Goal: Information Seeking & Learning: Learn about a topic

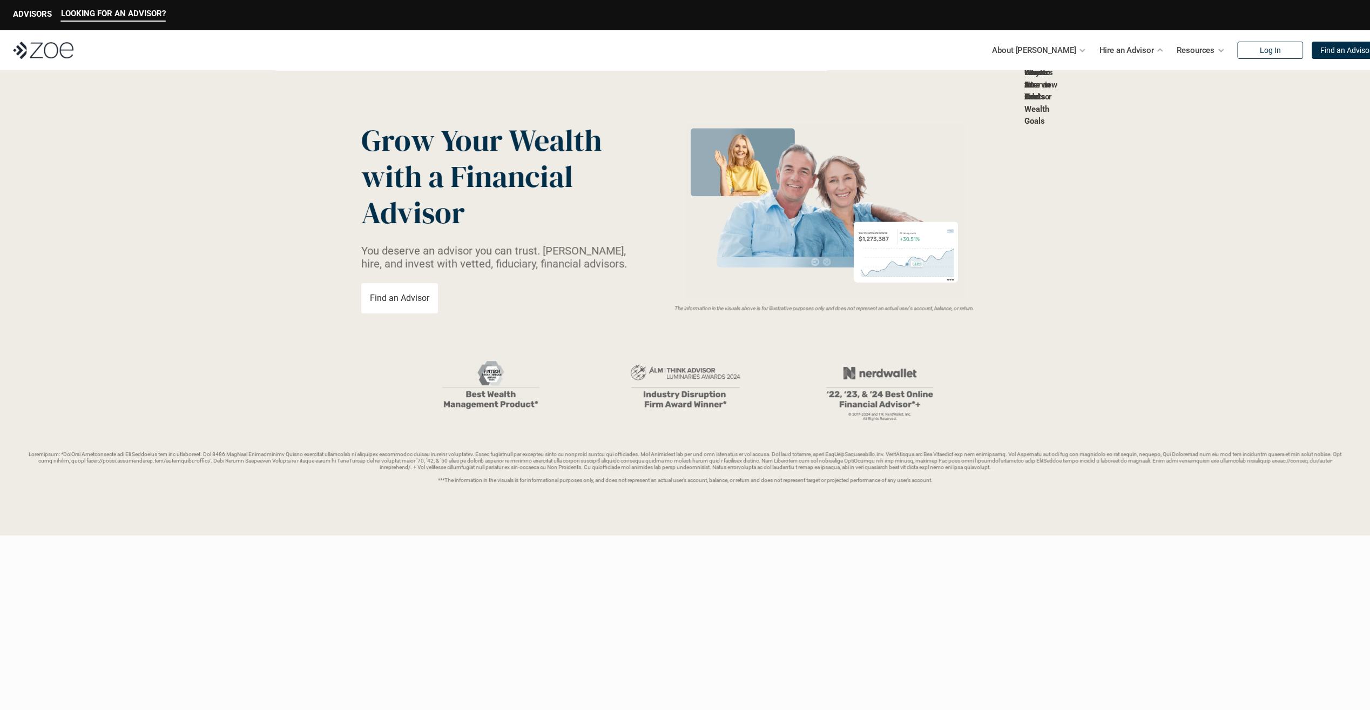
click at [1052, 102] on link "Why Hire an Advisor" at bounding box center [1039, 85] width 28 height 34
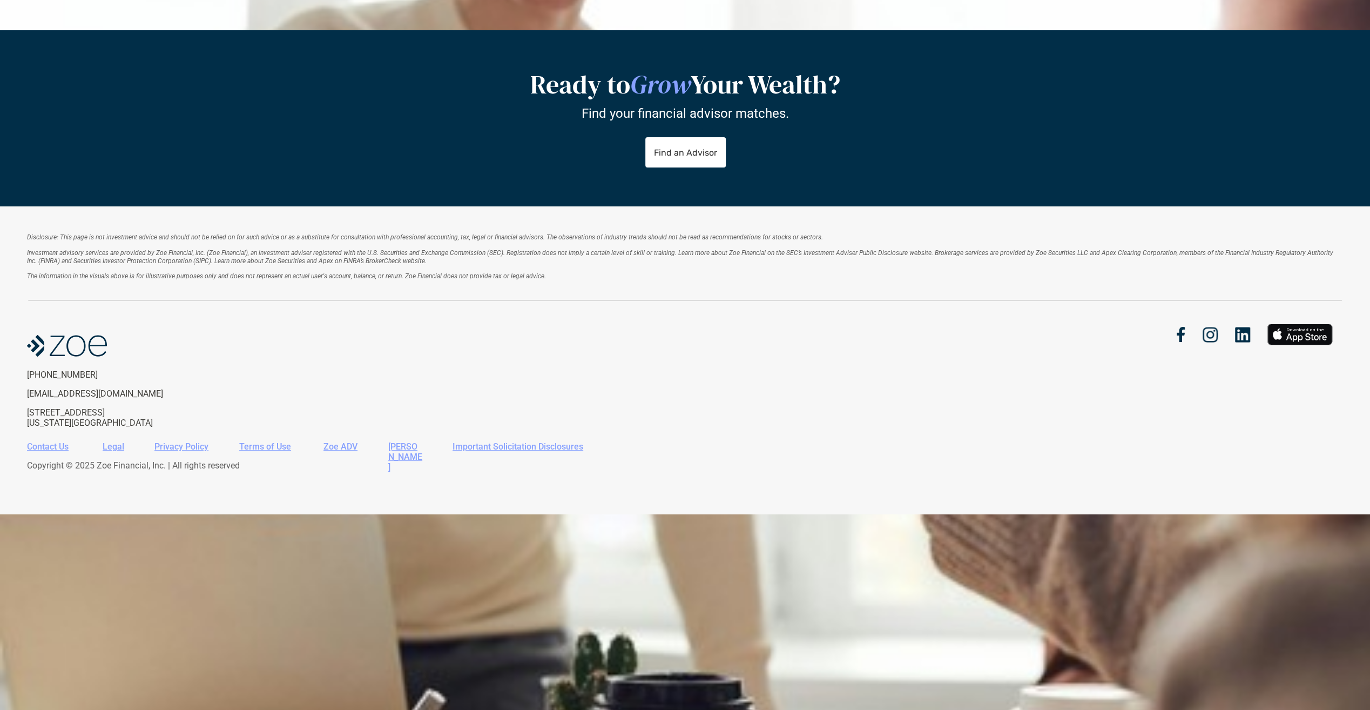
scroll to position [594, 0]
drag, startPoint x: 569, startPoint y: 404, endPoint x: 666, endPoint y: 477, distance: 122.3
click at [666, 477] on div "LOOKING FOR AN ADVISOR? ADVISORS About [PERSON_NAME] Hire an Advisor Resources …" at bounding box center [685, 355] width 1370 height 710
drag, startPoint x: 1003, startPoint y: 453, endPoint x: 1000, endPoint y: 380, distance: 73.0
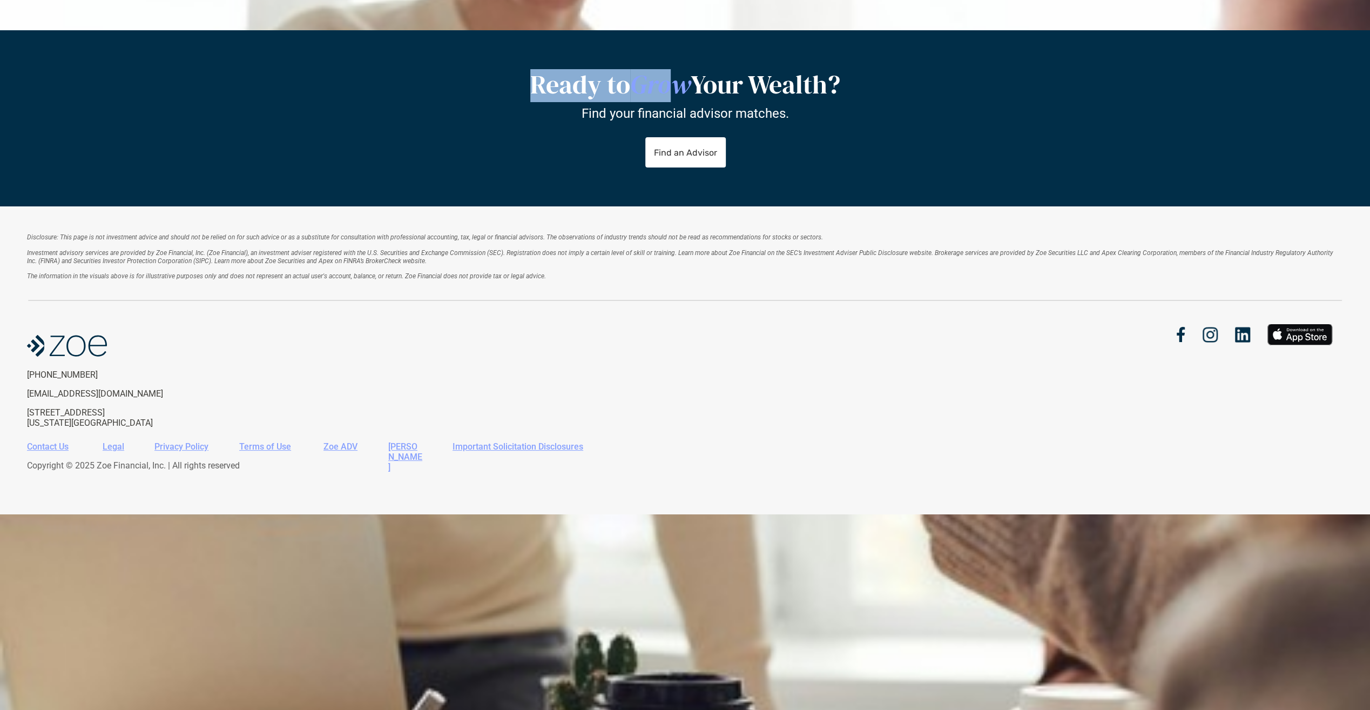
scroll to position [354, 0]
drag, startPoint x: 473, startPoint y: 137, endPoint x: 662, endPoint y: 225, distance: 208.5
click at [662, 30] on div "A fiduciary financial advisor offers holistic financial planning and investment…" at bounding box center [685, 30] width 1370 height 0
click at [641, 30] on div "A fiduciary financial advisor offers holistic financial planning and investment…" at bounding box center [685, 30] width 1370 height 0
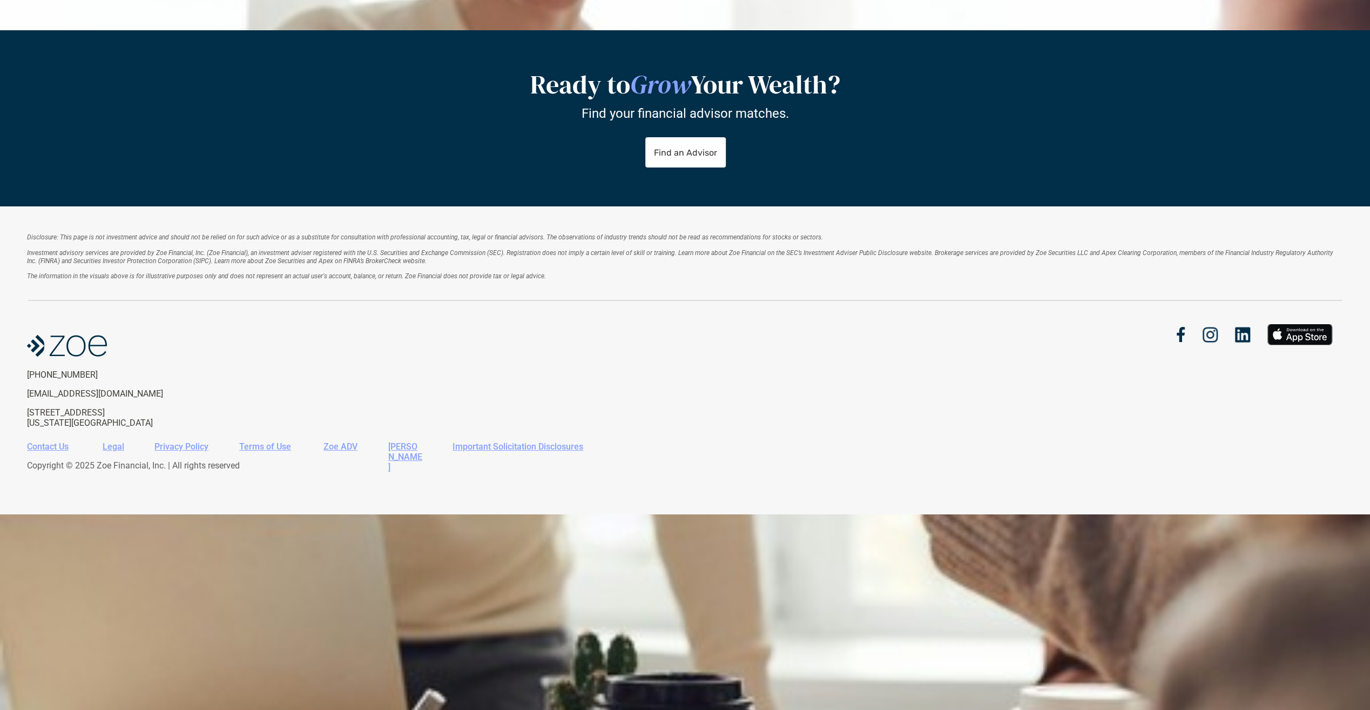
drag, startPoint x: 587, startPoint y: 215, endPoint x: 367, endPoint y: 111, distance: 242.8
click at [367, 30] on div "A fiduciary financial advisor offers holistic financial planning and investment…" at bounding box center [685, 30] width 1370 height 0
click at [639, 30] on div "How to Know if You Need a Wealth Planner Hiring an advisor is a big decision yo…" at bounding box center [685, 30] width 1370 height 0
drag, startPoint x: 520, startPoint y: 173, endPoint x: 858, endPoint y: 261, distance: 349.4
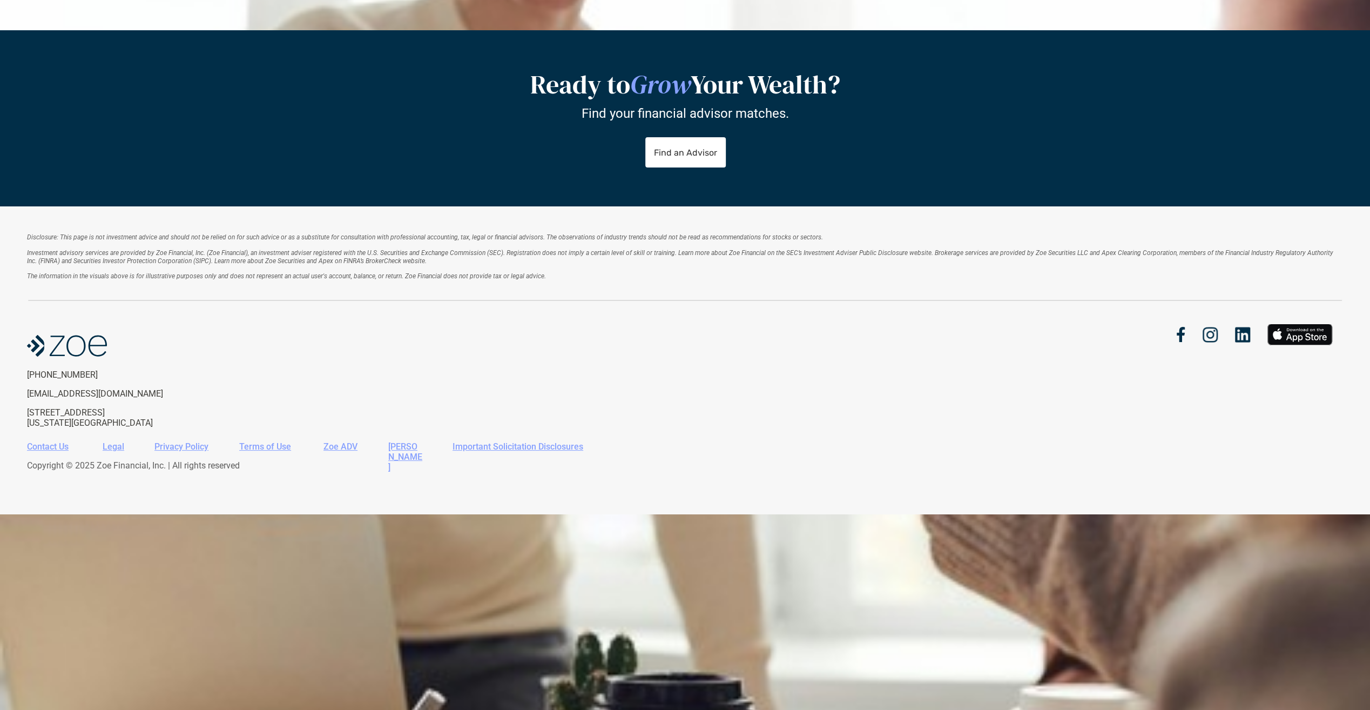
click at [858, 30] on div "A fiduciary financial advisor offers holistic financial planning and investment…" at bounding box center [685, 30] width 1370 height 0
click at [858, 46] on h2 "Hiring an advisor is a big decision you should only make if it’s 100% right for…" at bounding box center [590, 38] width 1180 height 16
click at [859, 30] on div "A fiduciary financial advisor offers holistic financial planning and investment…" at bounding box center [685, 30] width 1370 height 0
click at [1300, 35] on p "Find an Advisor" at bounding box center [1323, 30] width 52 height 9
